Goal: Information Seeking & Learning: Learn about a topic

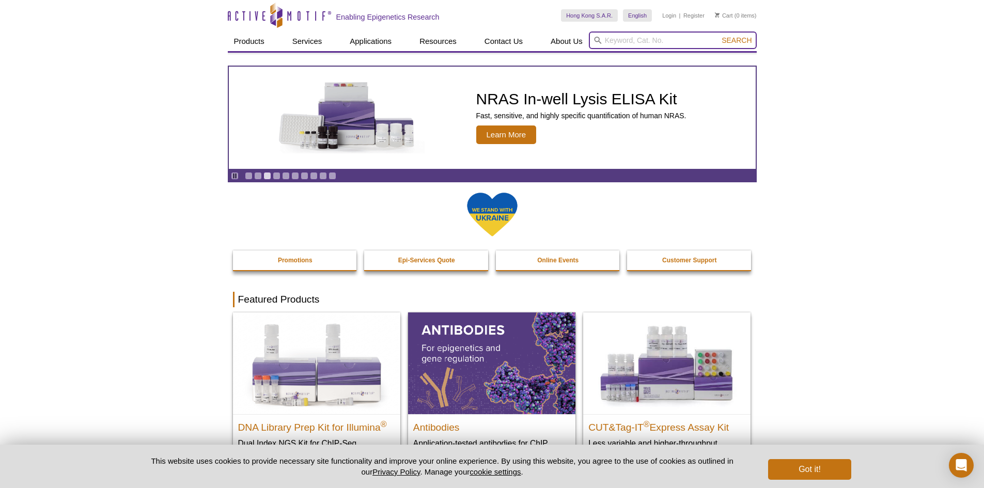
drag, startPoint x: 664, startPoint y: 40, endPoint x: 672, endPoint y: 40, distance: 8.3
click at [664, 40] on input "search" at bounding box center [673, 41] width 168 height 18
type input "ATAC seq kit"
click at [718, 36] on button "Search" at bounding box center [736, 40] width 36 height 9
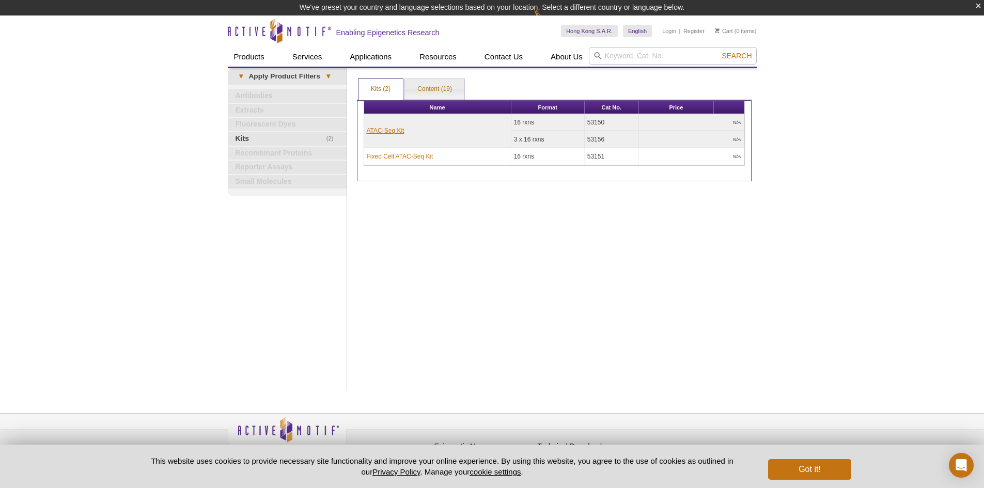
click at [382, 131] on link "ATAC-Seq Kit" at bounding box center [386, 130] width 38 height 9
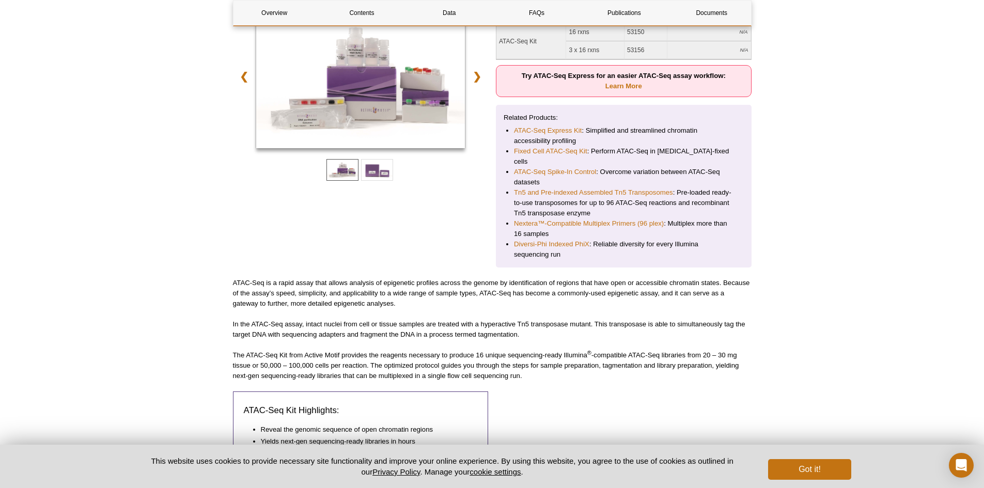
scroll to position [258, 0]
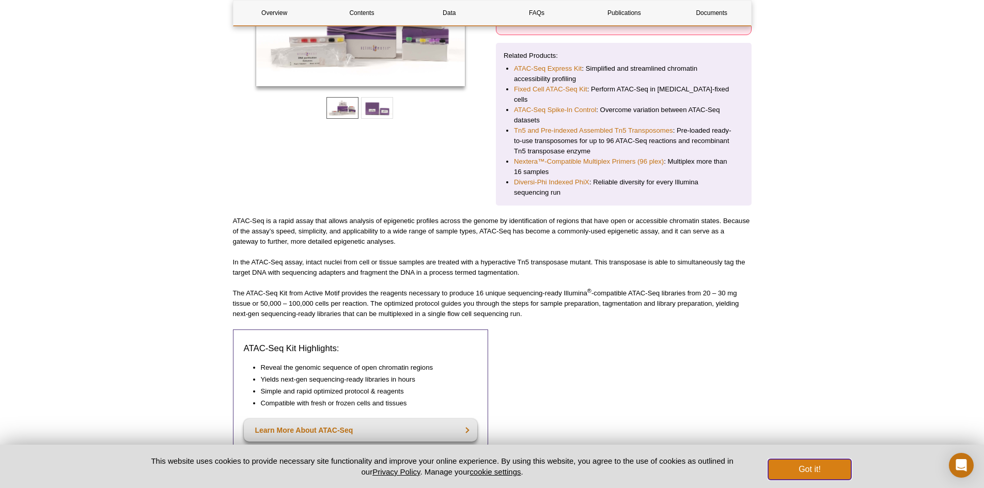
click at [795, 475] on button "Got it!" at bounding box center [809, 469] width 83 height 21
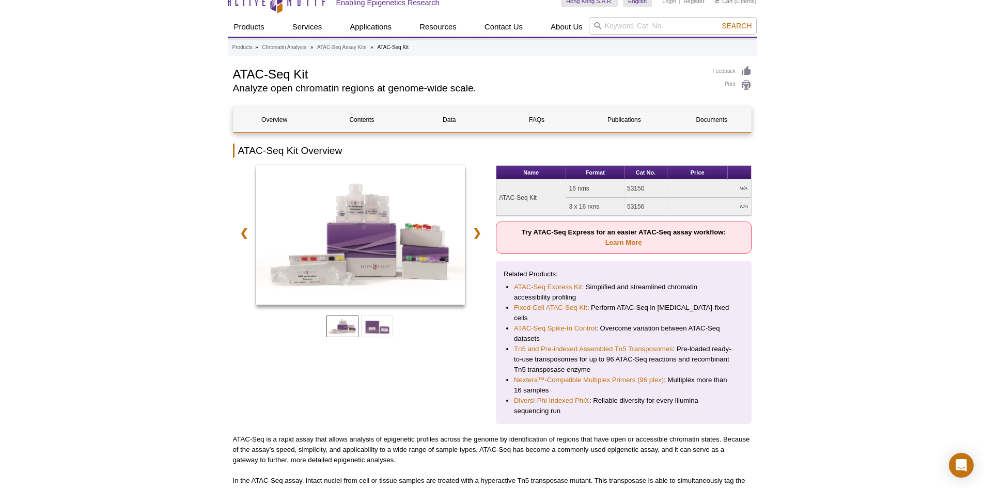
scroll to position [0, 0]
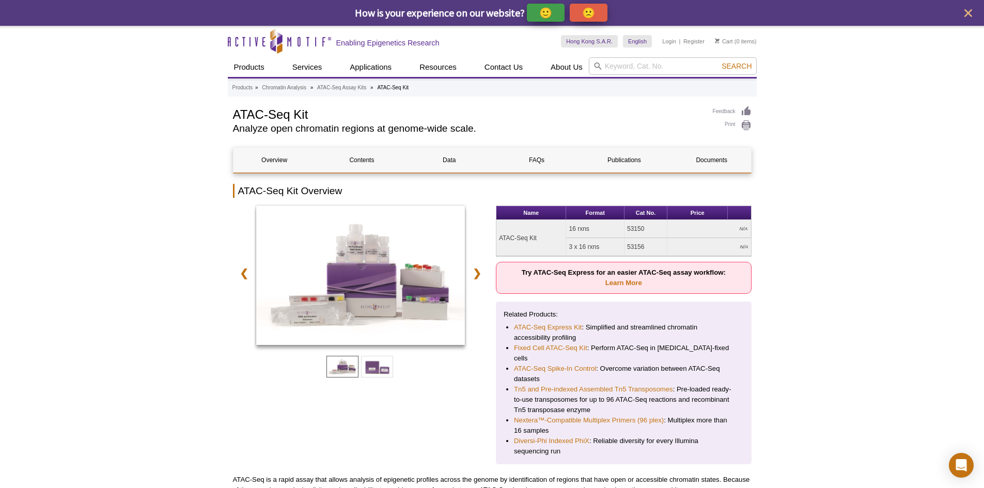
drag, startPoint x: 627, startPoint y: 228, endPoint x: 647, endPoint y: 228, distance: 20.1
click at [647, 228] on td "53150" at bounding box center [645, 229] width 43 height 18
copy td "53150"
drag, startPoint x: 499, startPoint y: 238, endPoint x: 537, endPoint y: 238, distance: 37.7
click at [537, 238] on td "ATAC-Seq Kit" at bounding box center [531, 238] width 70 height 36
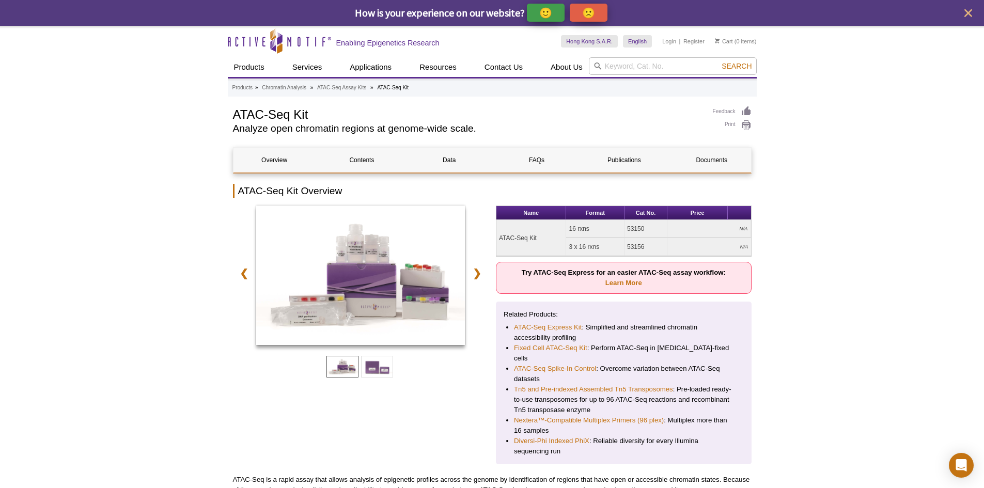
copy td "ATAC-Seq Kit"
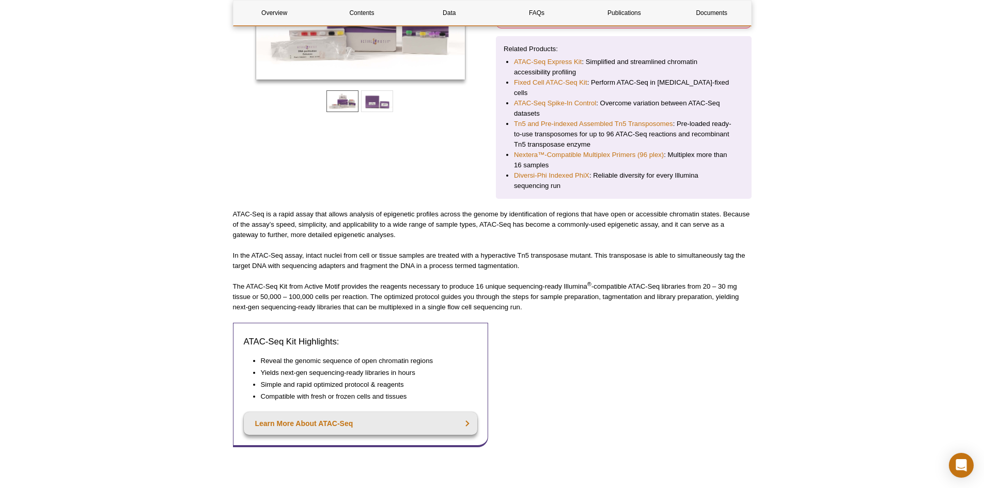
scroll to position [258, 0]
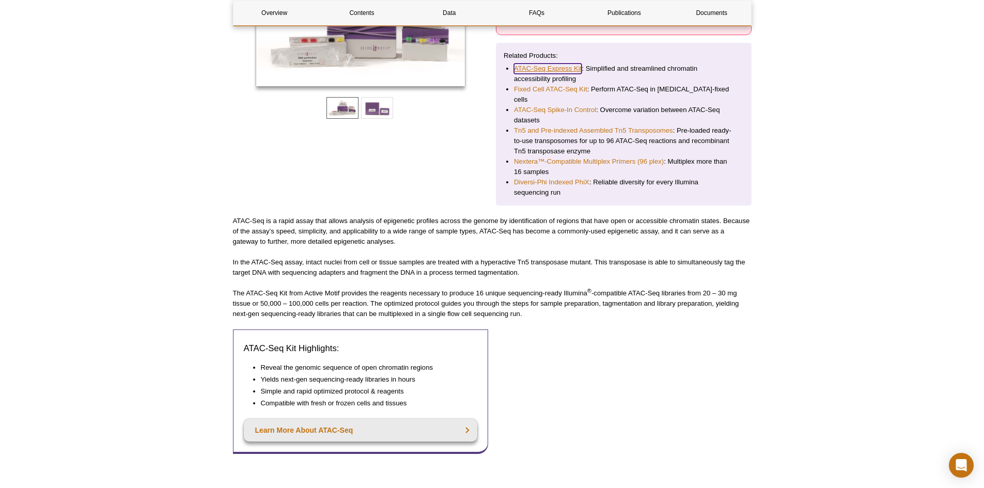
click at [550, 71] on link "ATAC-Seq Express Kit" at bounding box center [548, 69] width 68 height 10
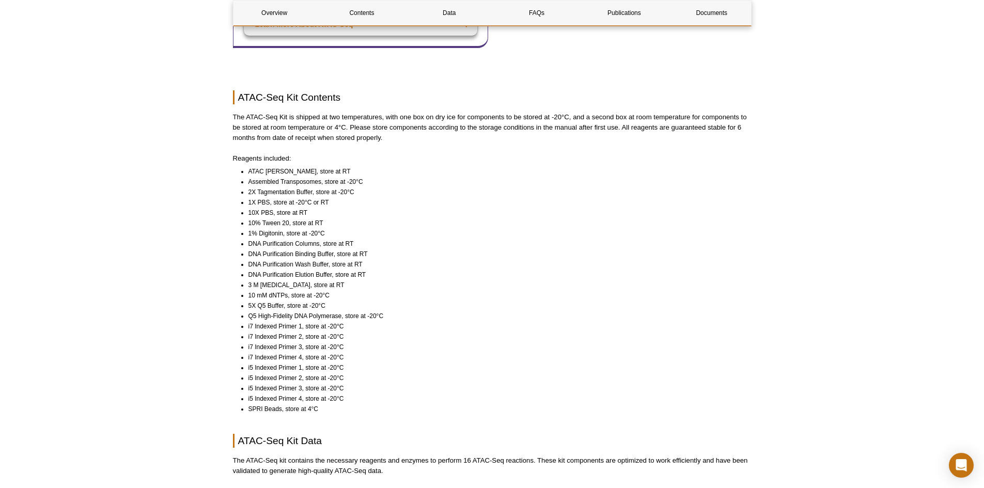
scroll to position [671, 0]
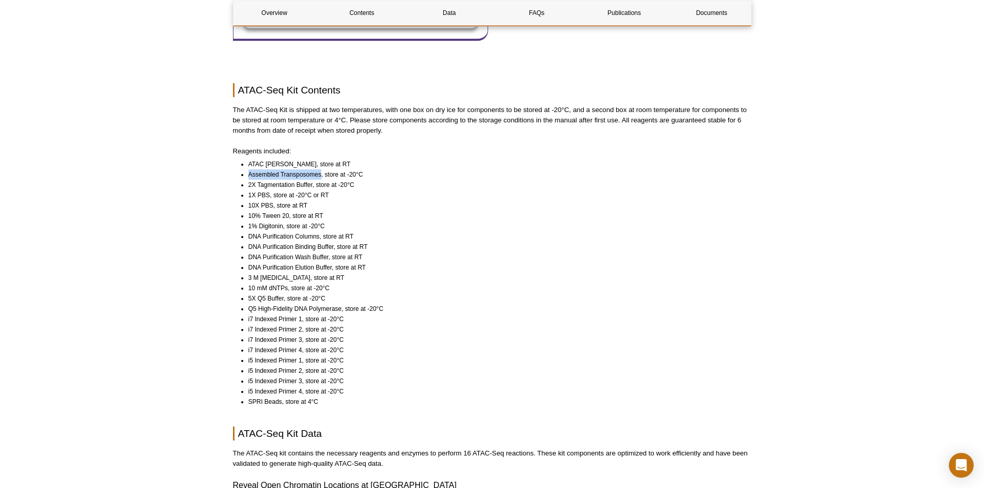
drag, startPoint x: 248, startPoint y: 164, endPoint x: 320, endPoint y: 164, distance: 71.3
click at [320, 169] on li "Assembled Transposomes, store at -20°C" at bounding box center [495, 174] width 494 height 10
copy li "Assembled Transposomes"
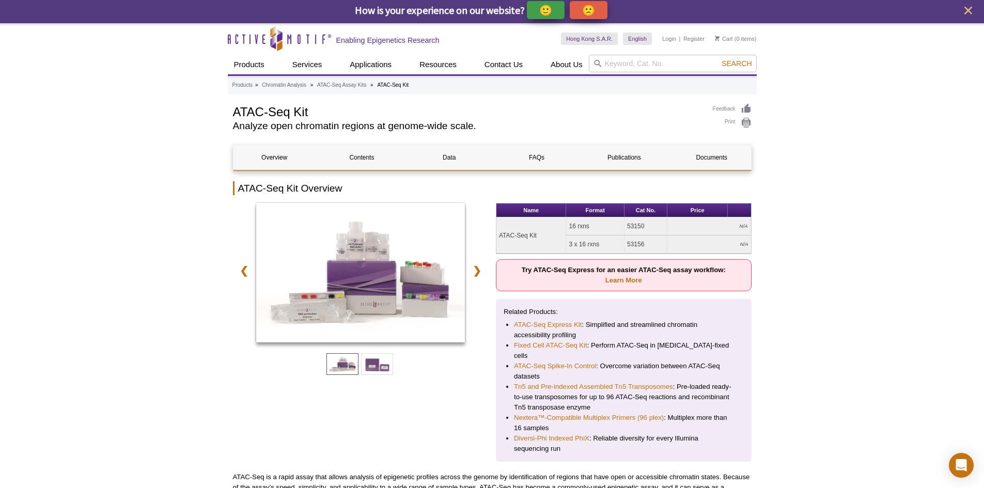
scroll to position [0, 0]
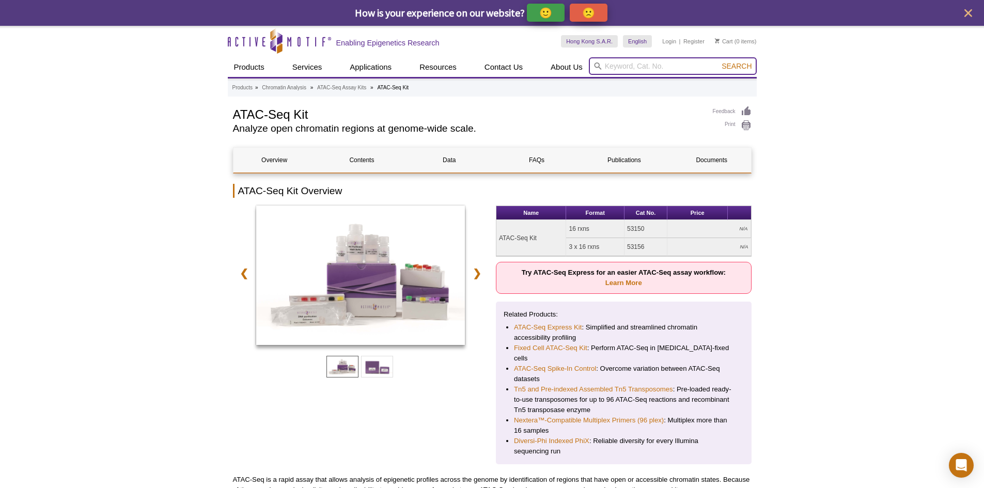
click at [649, 67] on input "search" at bounding box center [673, 66] width 168 height 18
paste input "Assembled Transposomes"
type input "Assembled Transposomes"
click at [746, 69] on span "Search" at bounding box center [737, 66] width 30 height 8
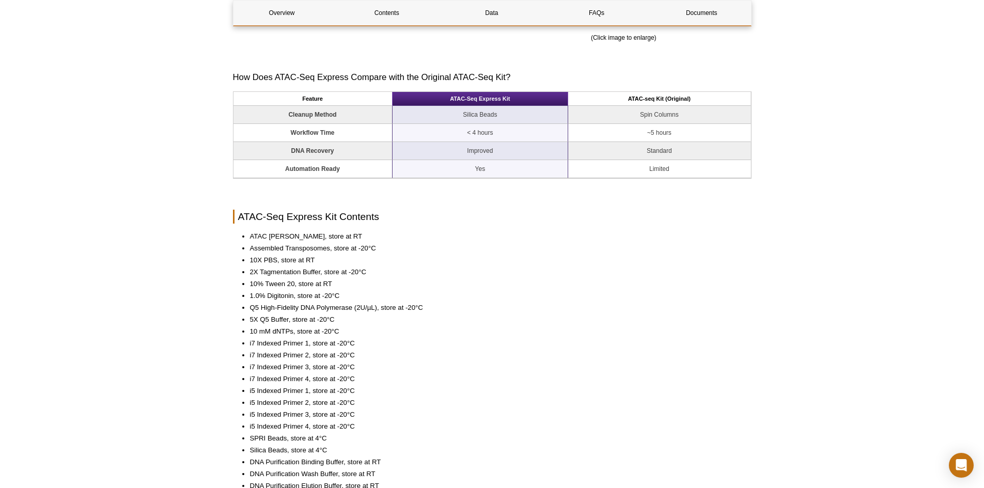
scroll to position [740, 0]
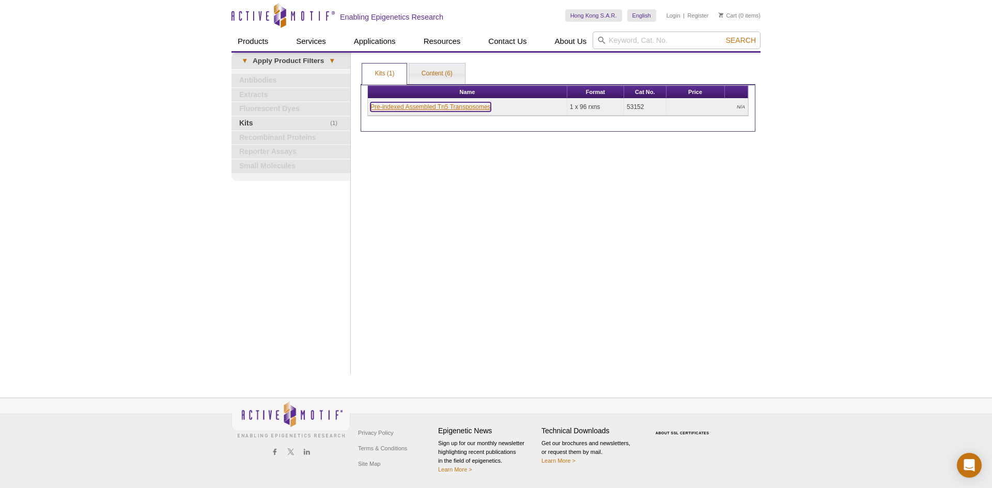
click at [425, 106] on link "Pre-indexed Assembled Tn5 Transposomes" at bounding box center [430, 106] width 120 height 9
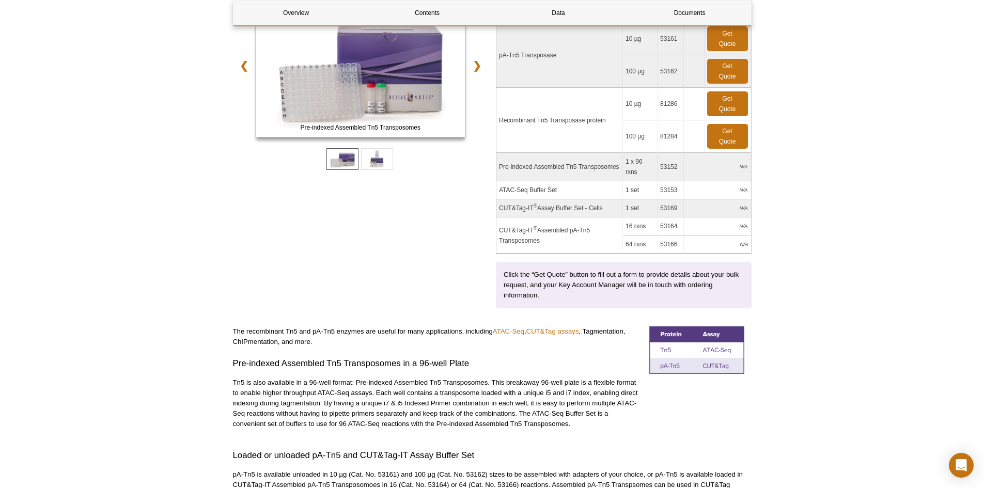
scroll to position [190, 0]
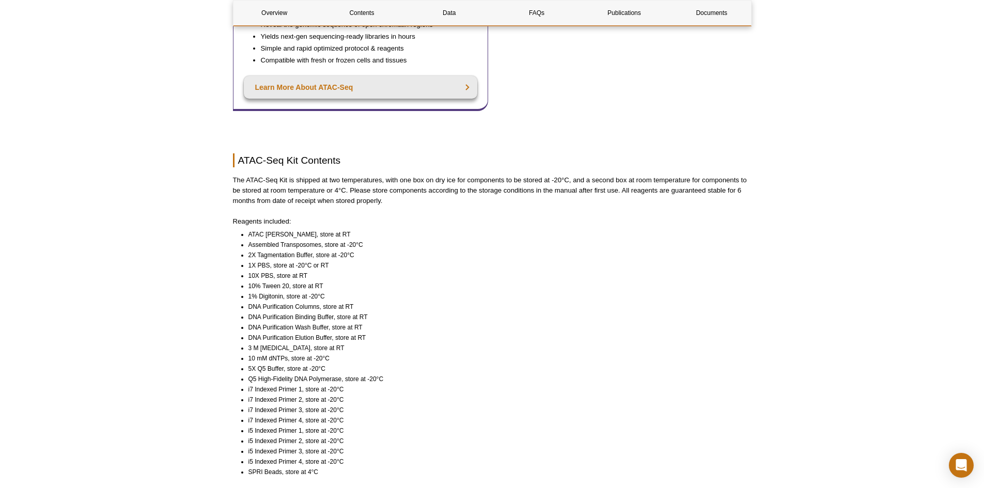
scroll to position [629, 0]
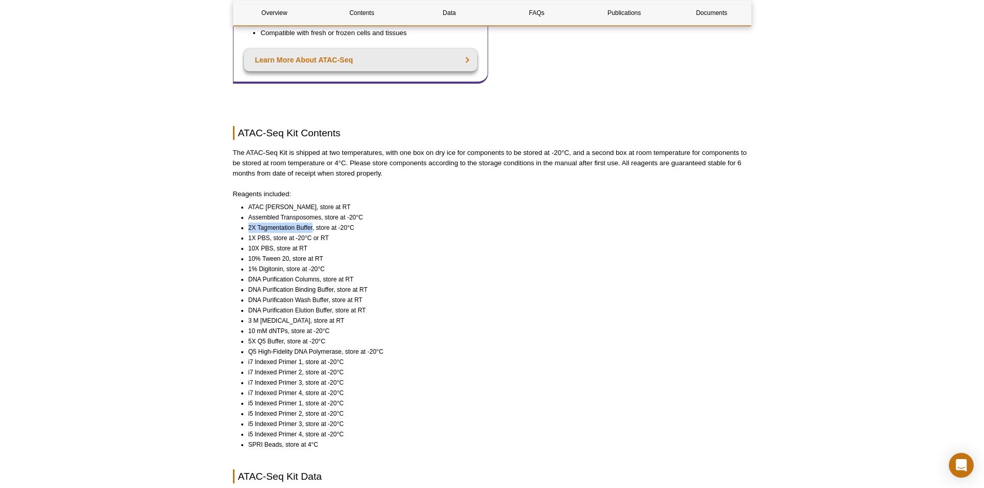
drag, startPoint x: 248, startPoint y: 216, endPoint x: 312, endPoint y: 219, distance: 63.6
click at [312, 223] on li "2X Tagmentation Buffer, store at -20°C" at bounding box center [495, 228] width 494 height 10
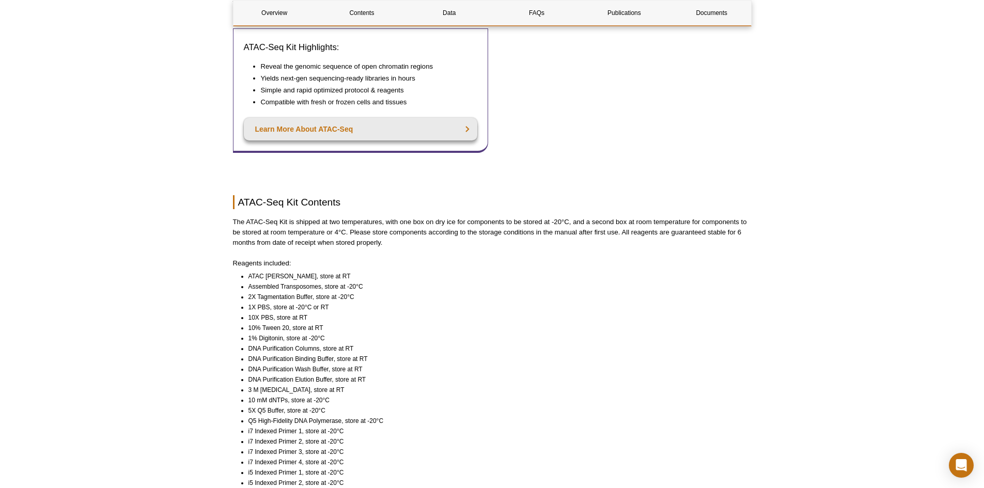
drag, startPoint x: 494, startPoint y: 290, endPoint x: 493, endPoint y: 284, distance: 5.9
click at [493, 292] on li "2X Tagmentation Buffer, store at -20°C" at bounding box center [495, 297] width 494 height 10
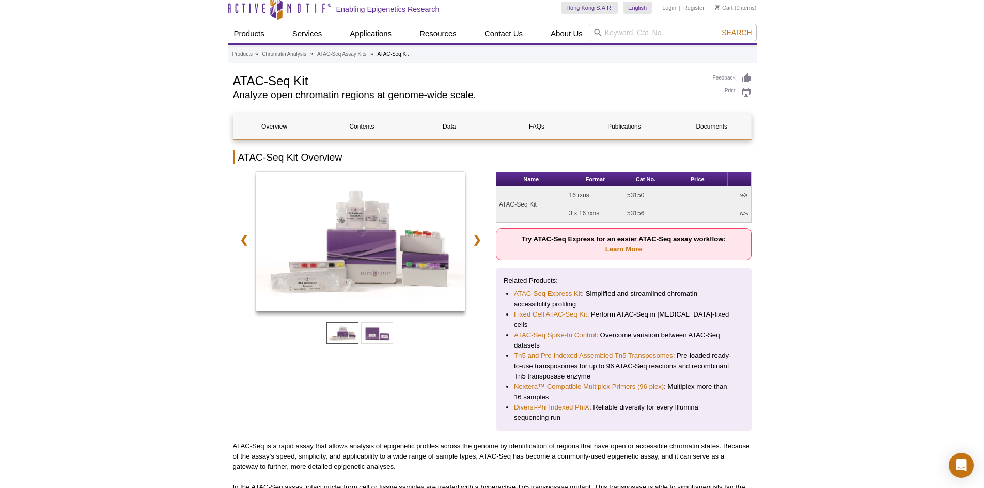
scroll to position [0, 0]
